Goal: Transaction & Acquisition: Purchase product/service

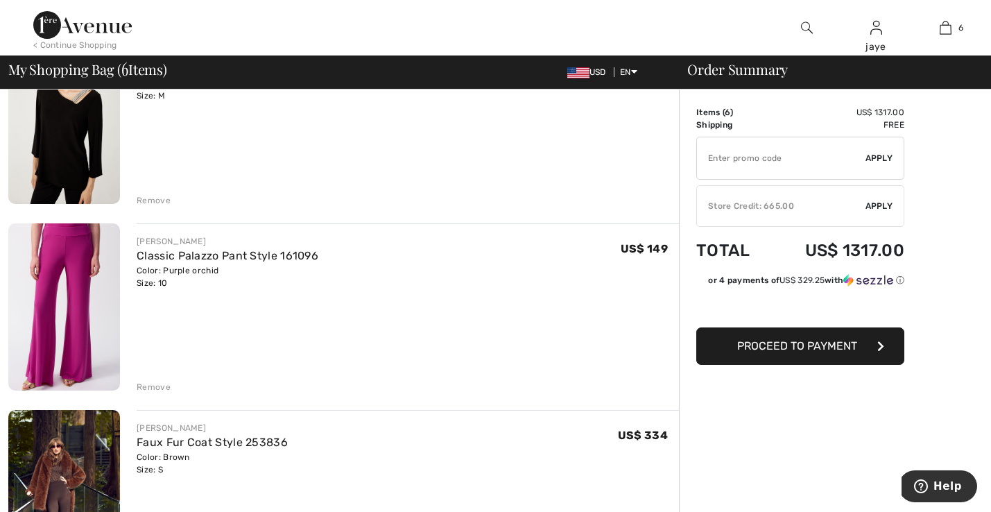
scroll to position [542, 0]
click at [159, 386] on div "Remove" at bounding box center [154, 386] width 34 height 12
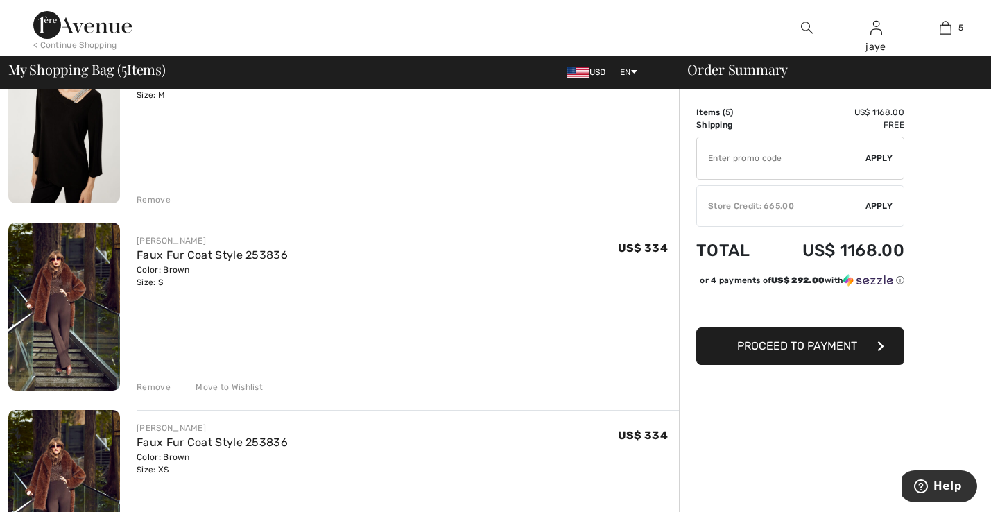
click at [870, 203] on span "Apply" at bounding box center [879, 206] width 28 height 12
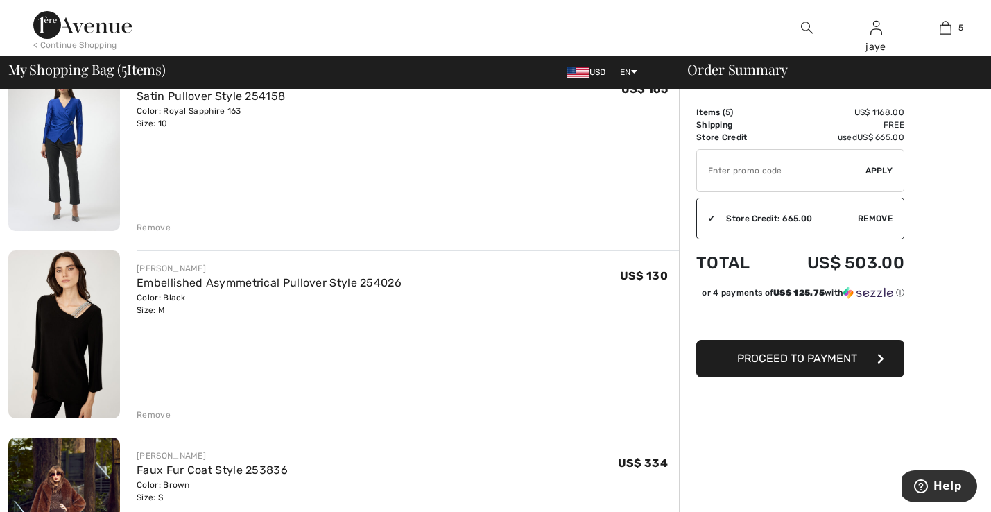
scroll to position [326, 0]
click at [374, 288] on link "Embellished Asymmetrical Pullover Style 254026" at bounding box center [269, 283] width 265 height 13
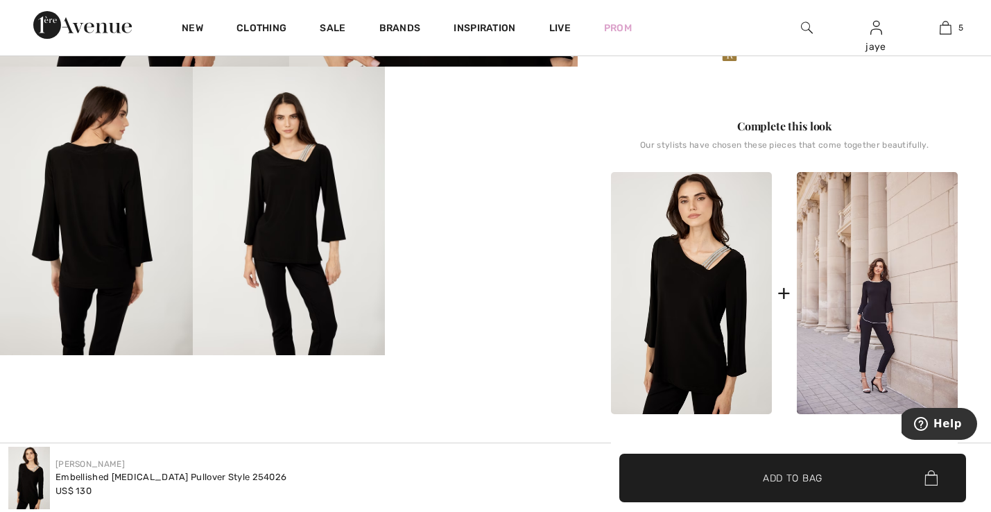
scroll to position [451, 0]
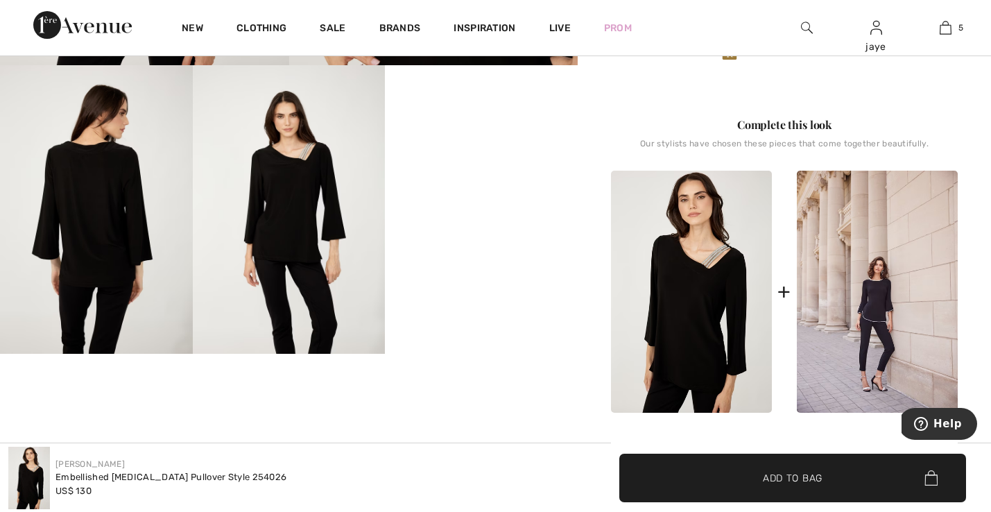
click at [338, 242] on img at bounding box center [289, 209] width 193 height 288
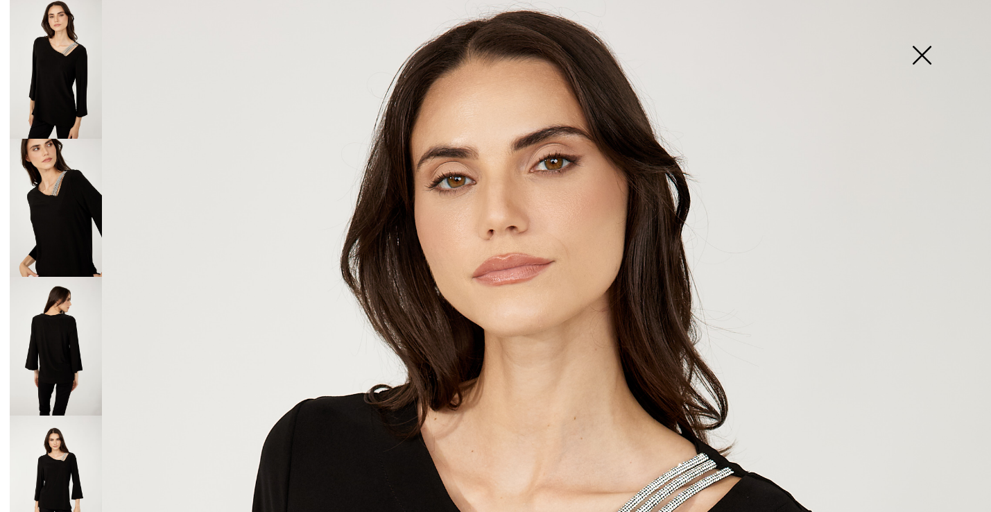
scroll to position [0, 0]
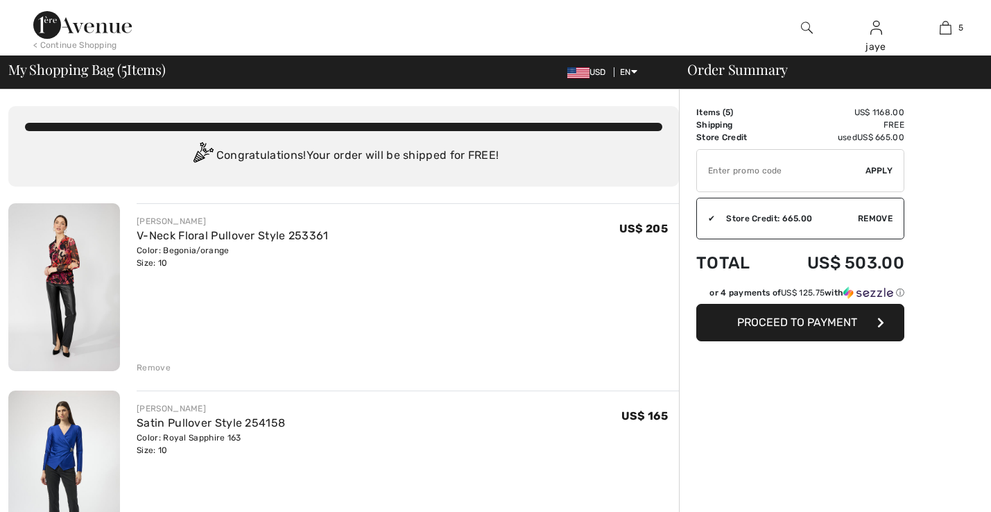
click at [300, 233] on link "V-Neck Floral Pullover Style 253361" at bounding box center [233, 235] width 192 height 13
checkbox input "true"
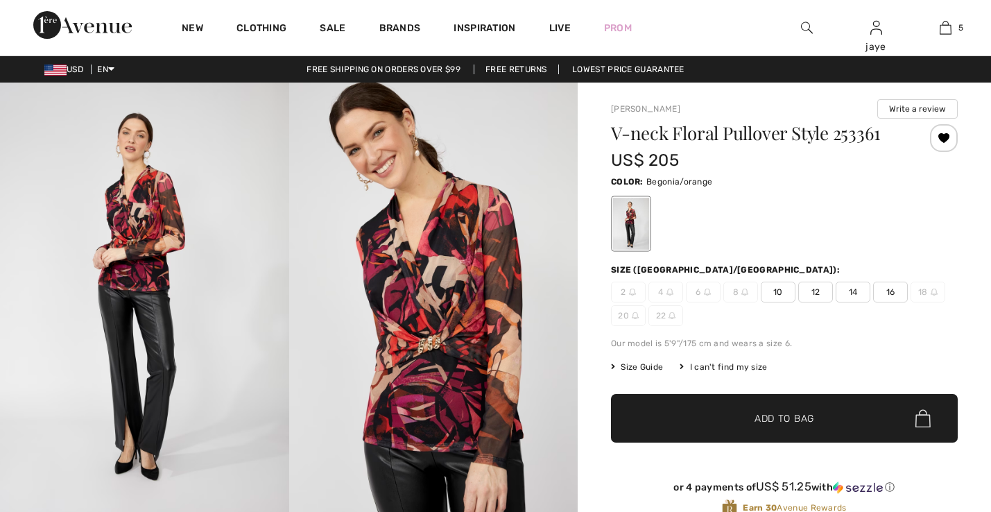
checkbox input "true"
click at [488, 285] on img at bounding box center [433, 299] width 289 height 433
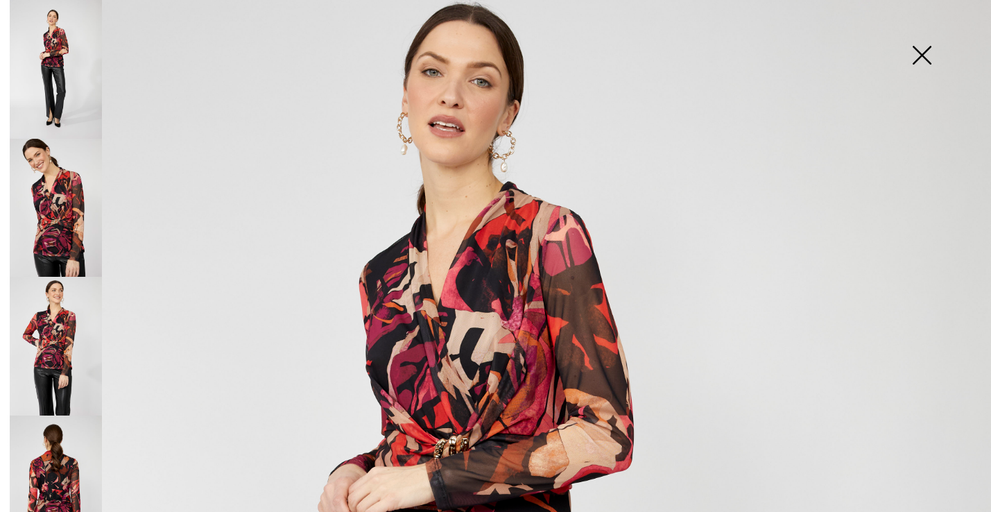
scroll to position [194, 0]
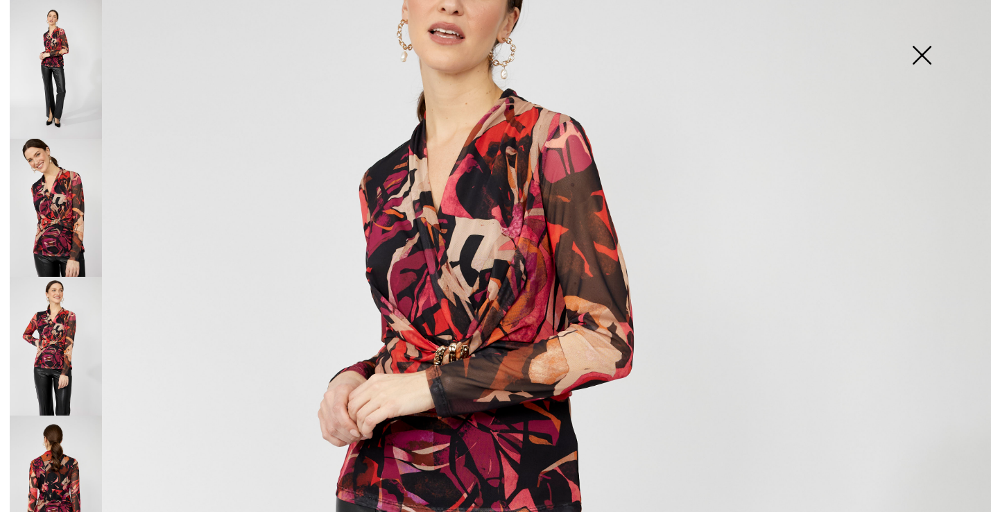
click at [53, 343] on img at bounding box center [56, 346] width 92 height 139
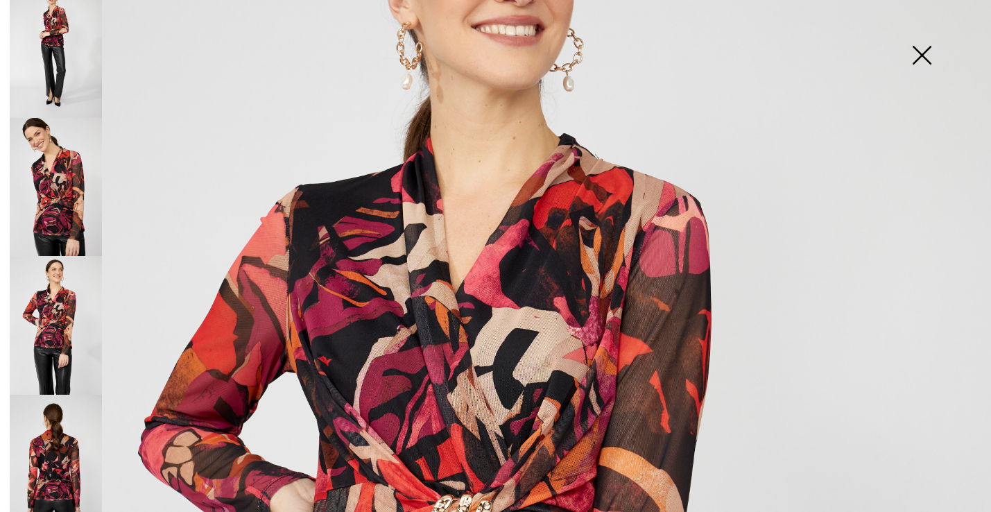
scroll to position [189, 0]
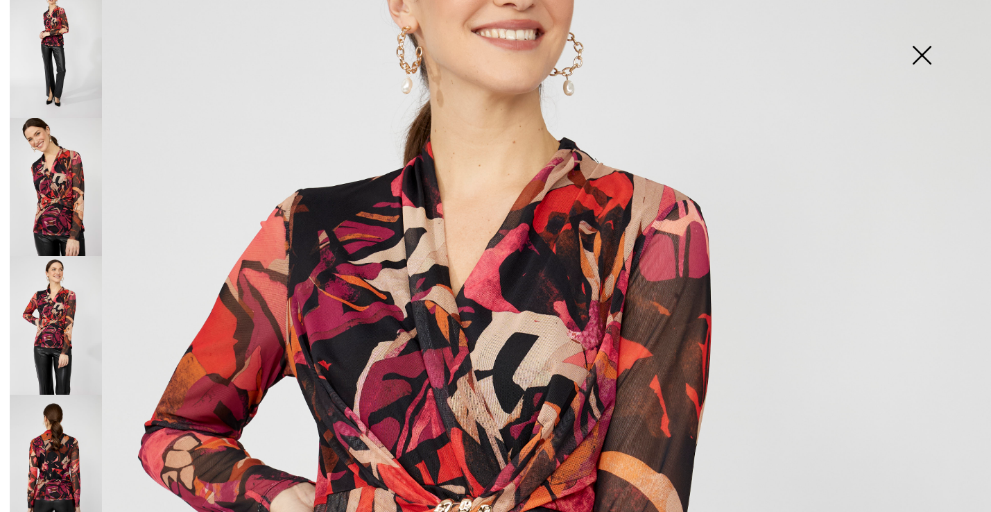
click at [923, 53] on img at bounding box center [921, 56] width 69 height 71
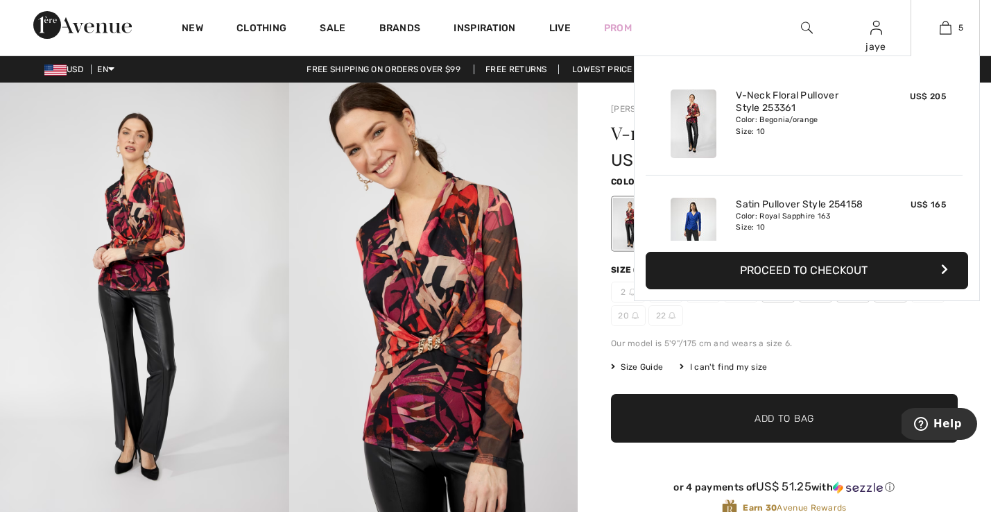
click at [852, 258] on button "Proceed to Checkout" at bounding box center [807, 270] width 322 height 37
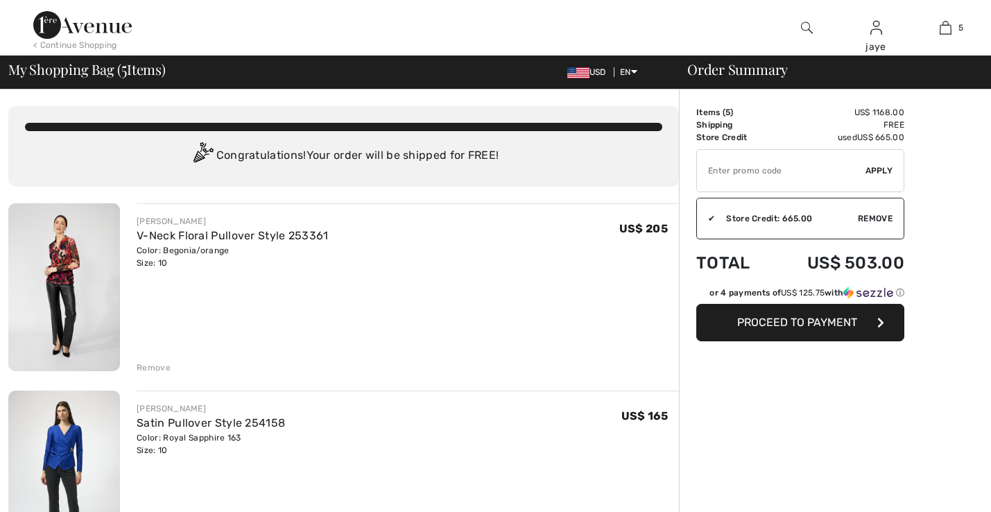
scroll to position [177, 0]
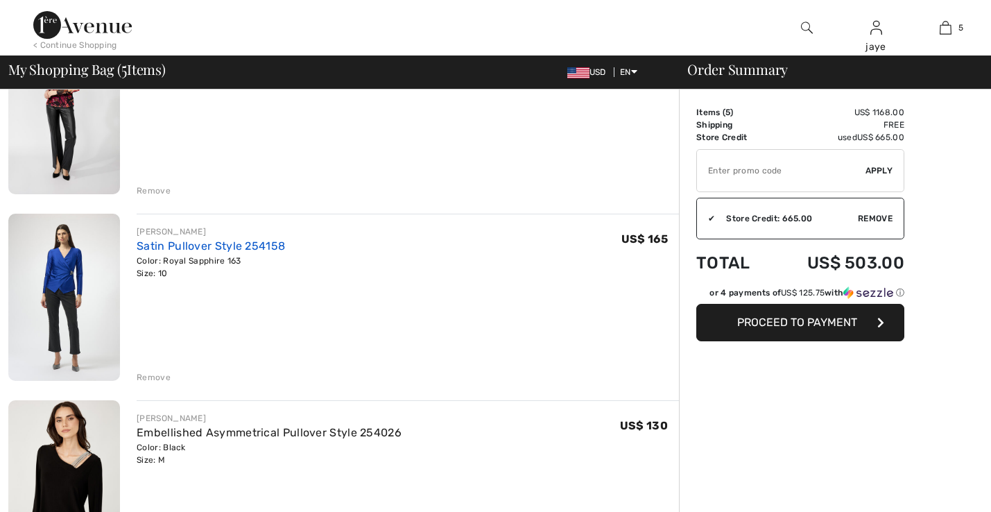
click at [236, 245] on link "Satin Pullover Style 254158" at bounding box center [211, 245] width 148 height 13
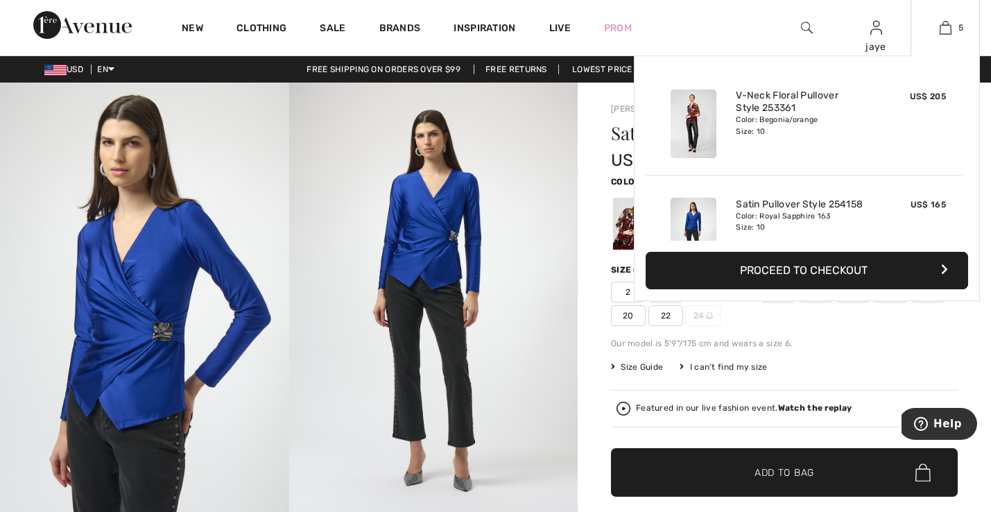
click at [792, 277] on button "Proceed to Checkout" at bounding box center [807, 270] width 322 height 37
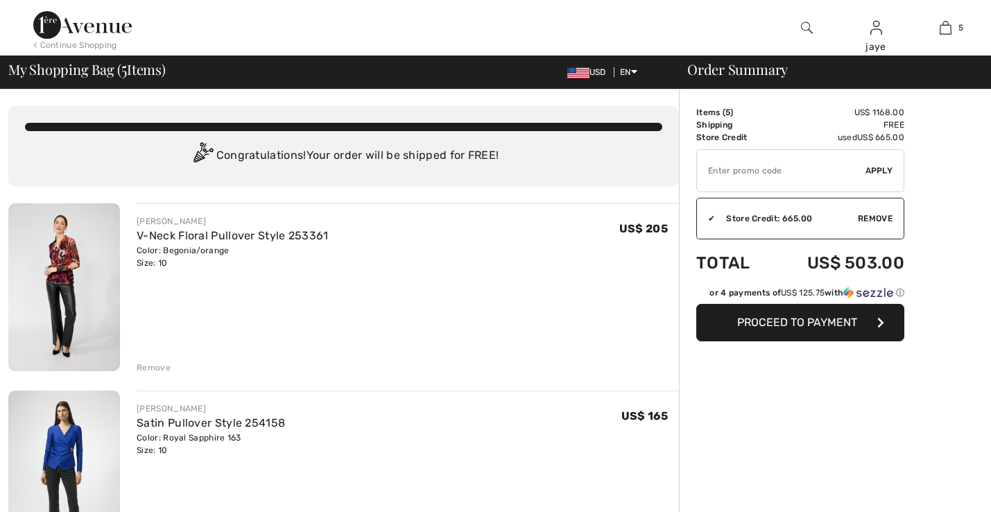
checkbox input "true"
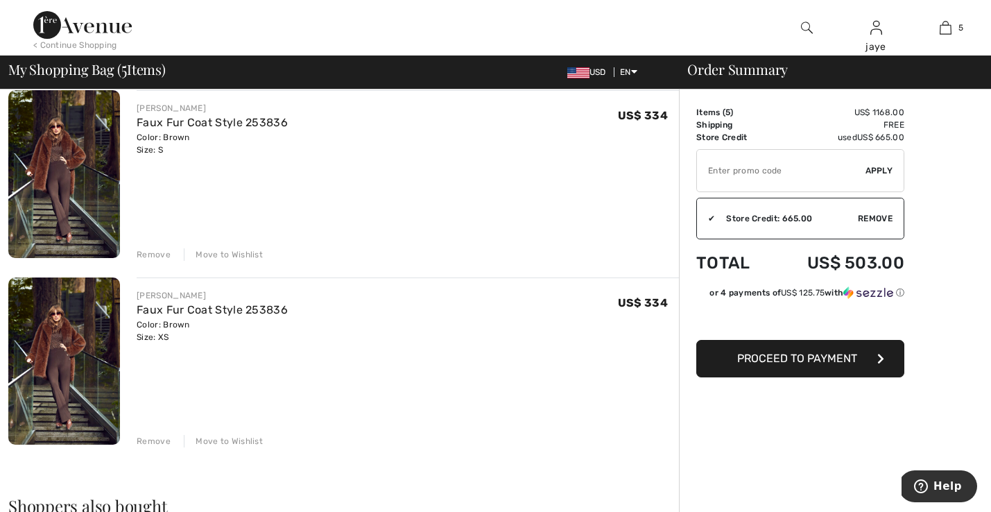
scroll to position [677, 0]
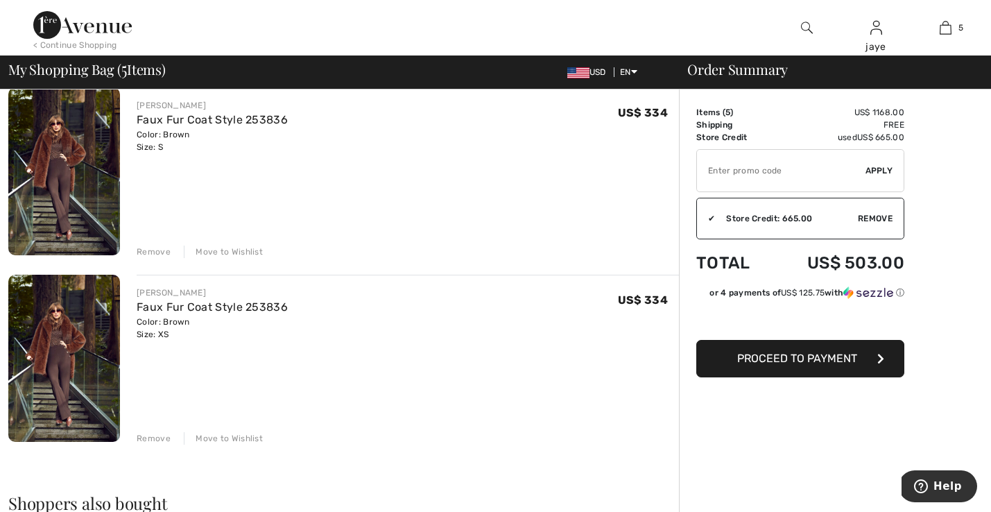
click at [234, 440] on div "Move to Wishlist" at bounding box center [223, 438] width 79 height 12
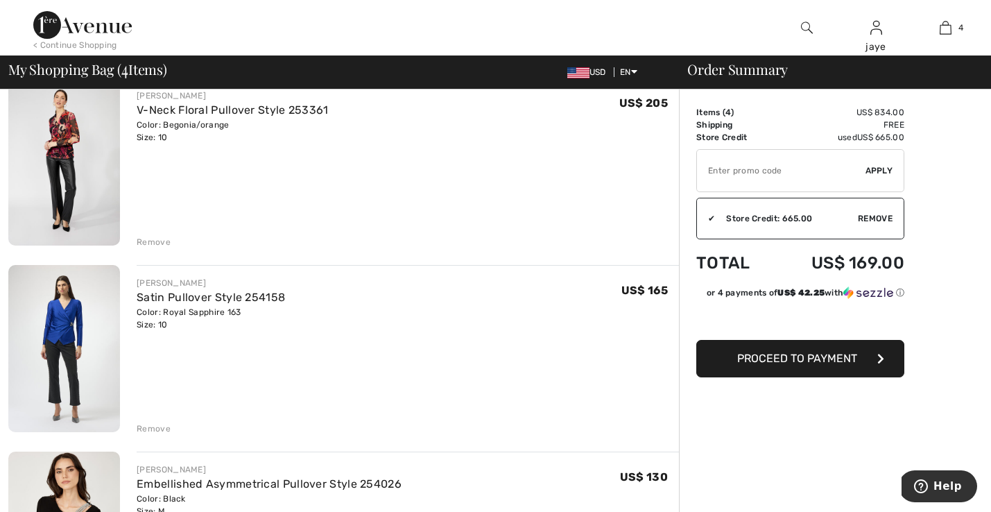
scroll to position [112, 0]
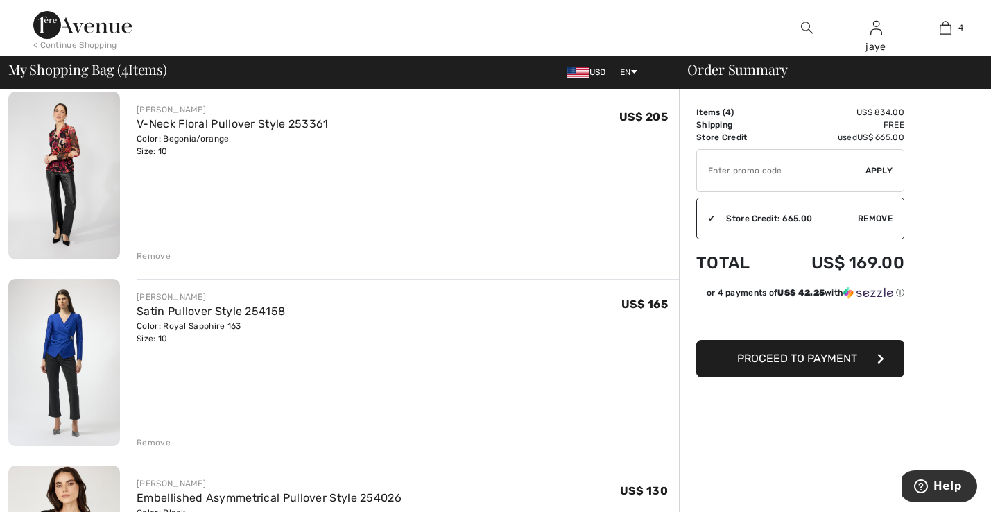
click at [160, 255] on div "Remove" at bounding box center [154, 256] width 34 height 12
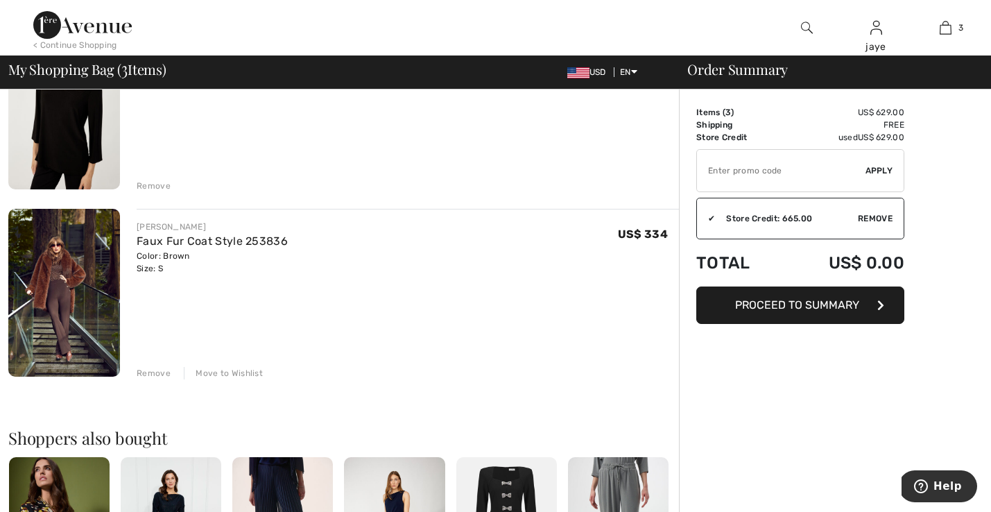
scroll to position [369, 0]
click at [766, 311] on button "Proceed to Summary" at bounding box center [800, 304] width 208 height 37
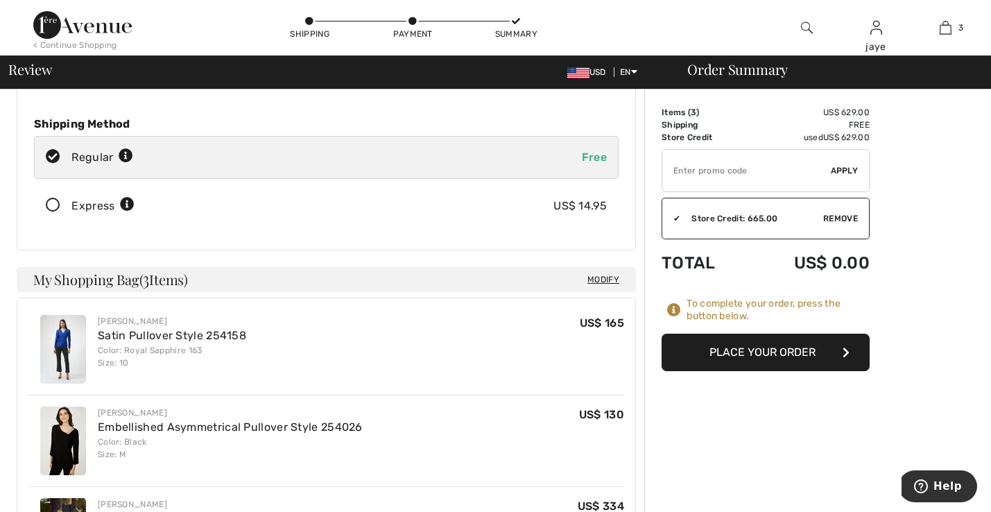
scroll to position [178, 0]
click at [713, 356] on button "Place Your Order" at bounding box center [766, 352] width 208 height 37
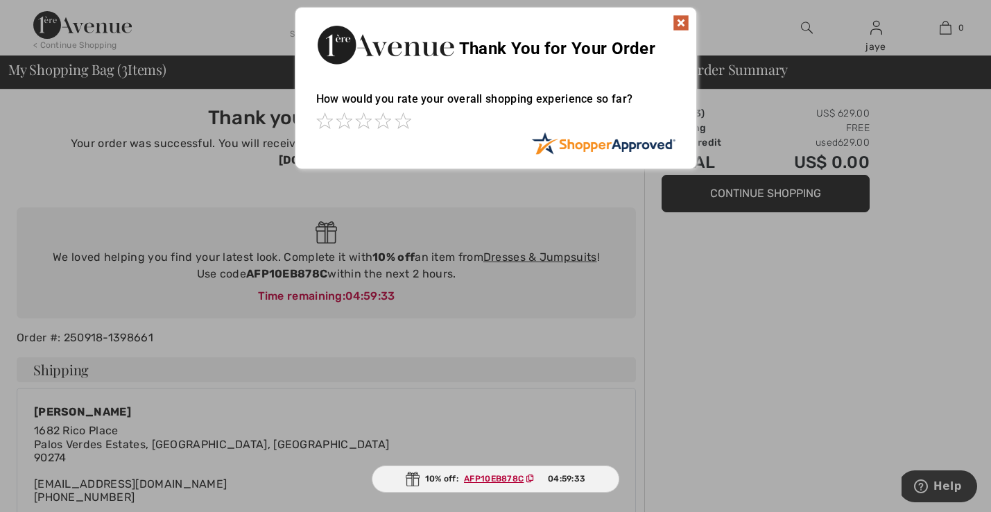
click at [682, 22] on img at bounding box center [681, 23] width 17 height 17
